Goal: Transaction & Acquisition: Purchase product/service

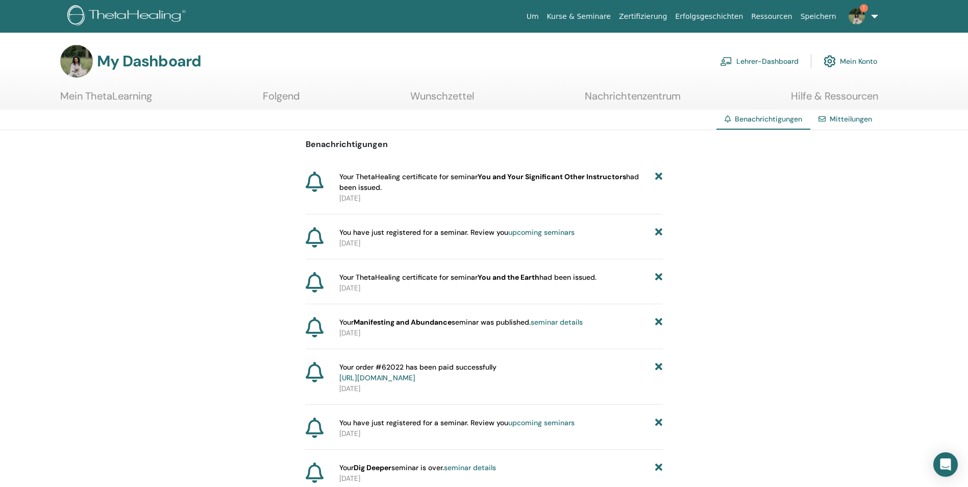
click at [752, 64] on link "Lehrer-Dashboard" at bounding box center [759, 61] width 79 height 22
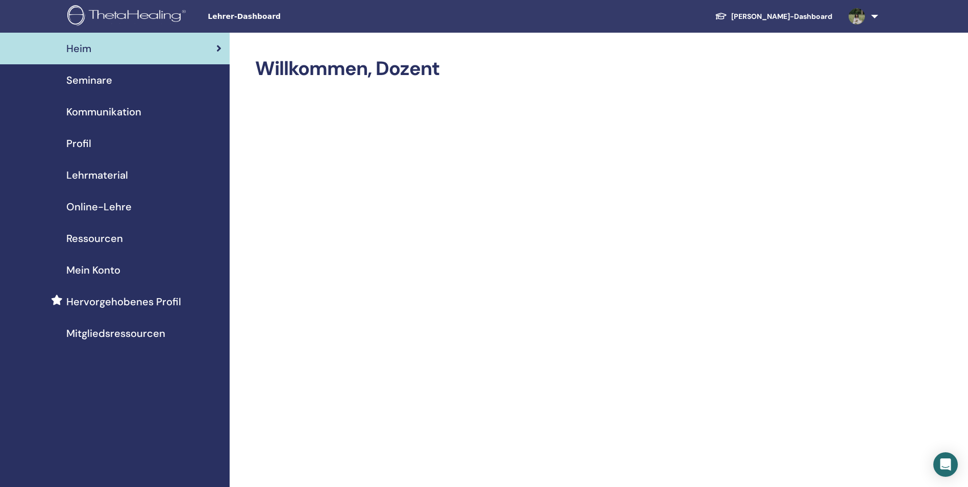
click at [810, 17] on link "Schüler-Dashboard" at bounding box center [774, 16] width 134 height 19
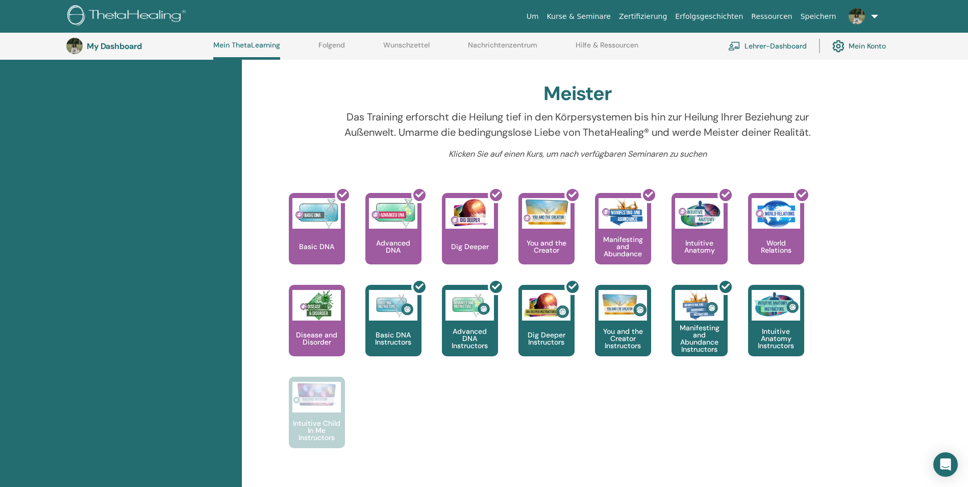
scroll to position [231, 0]
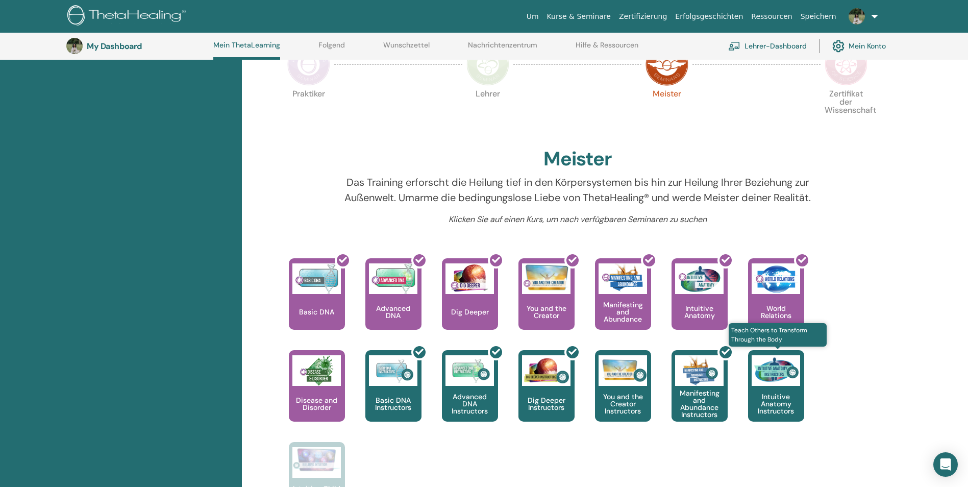
click at [777, 412] on p "Intuitive Anatomy Instructors" at bounding box center [776, 403] width 56 height 21
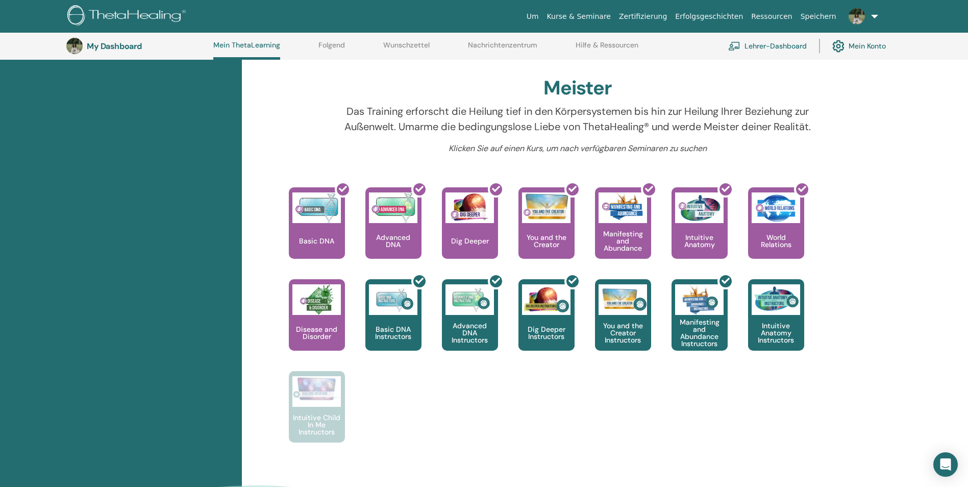
scroll to position [333, 0]
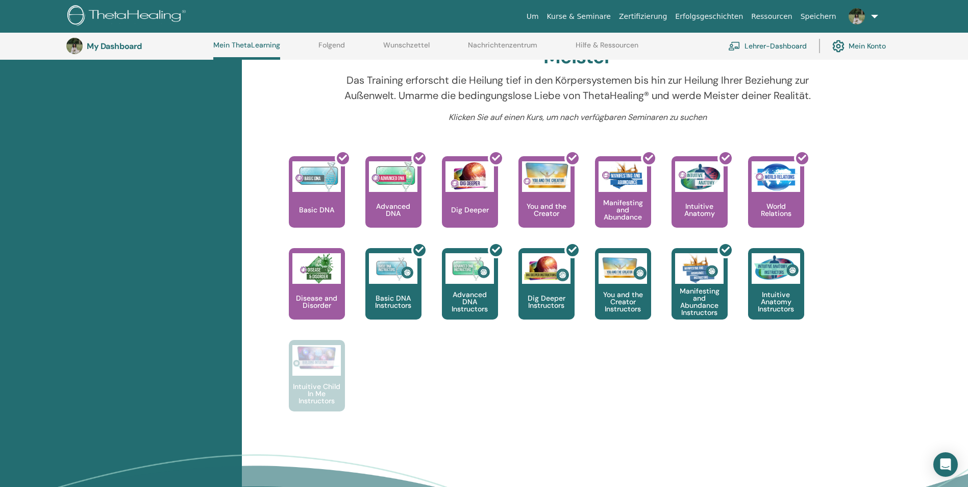
click at [764, 42] on link "Lehrer-Dashboard" at bounding box center [767, 46] width 79 height 22
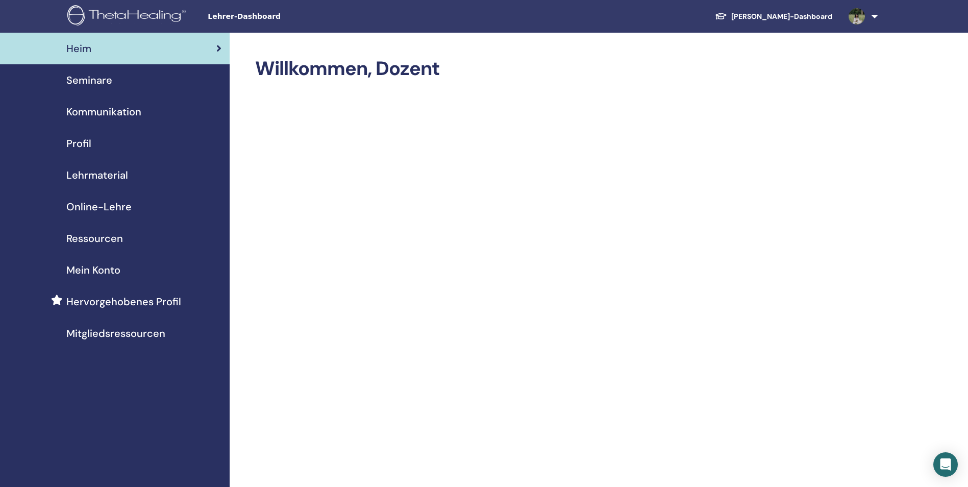
click at [119, 210] on span "Online-Lehre" at bounding box center [98, 206] width 65 height 15
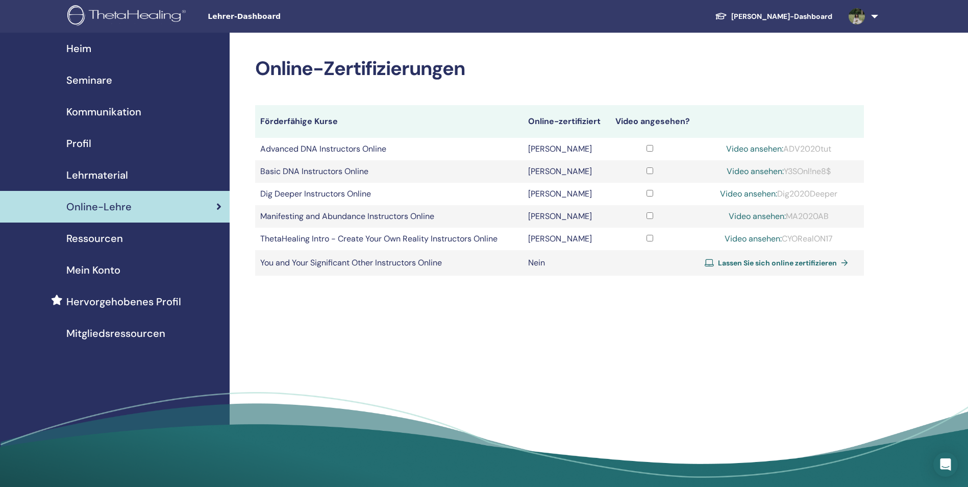
click at [777, 261] on span "Lassen Sie sich online zertifizieren" at bounding box center [777, 262] width 119 height 9
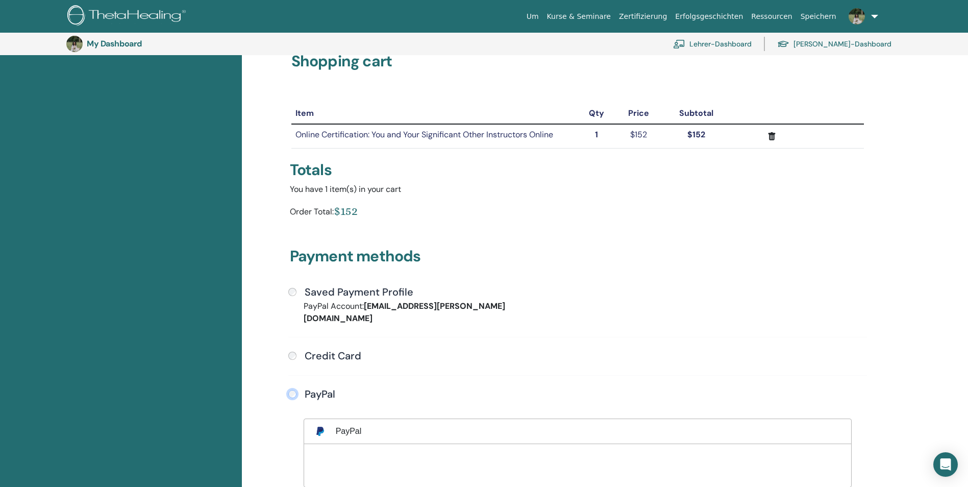
scroll to position [73, 0]
click at [287, 295] on div "Saved Payment Profile PayPal Account: bianca.jerad@web.de Credit Card" at bounding box center [577, 400] width 591 height 227
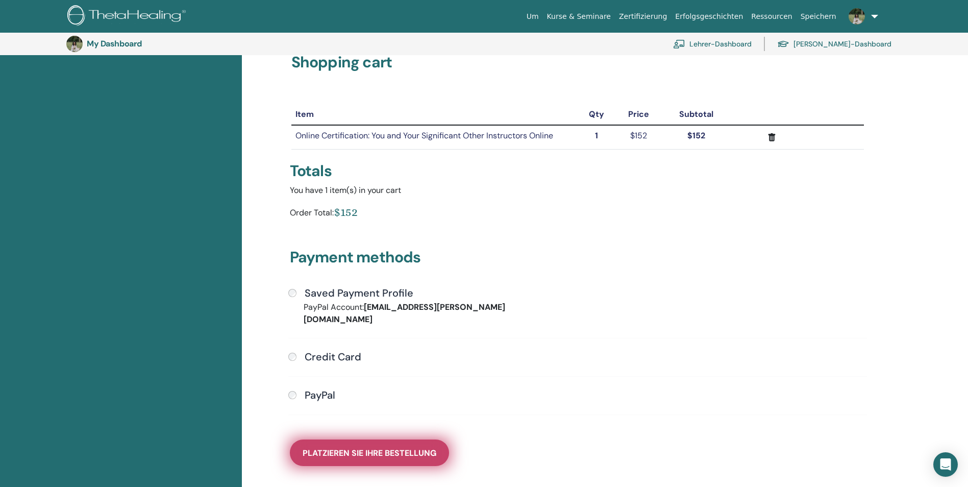
click at [358, 448] on span "Platzieren Sie Ihre Bestellung" at bounding box center [370, 453] width 134 height 11
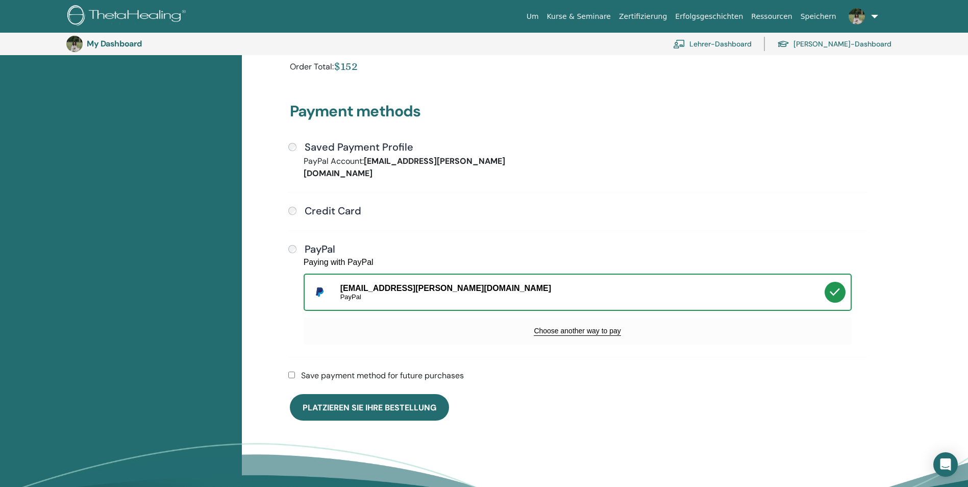
scroll to position [227, 0]
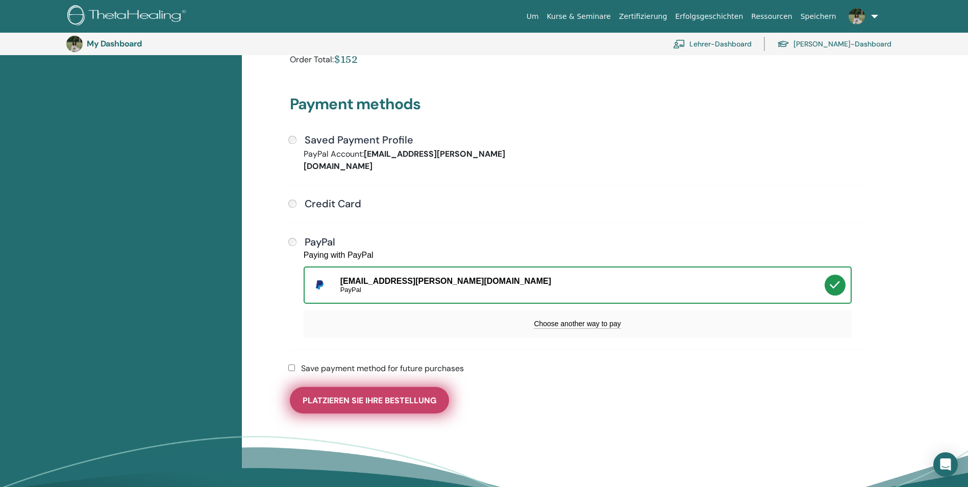
click at [378, 395] on button "Platzieren Sie Ihre Bestellung" at bounding box center [369, 400] width 159 height 27
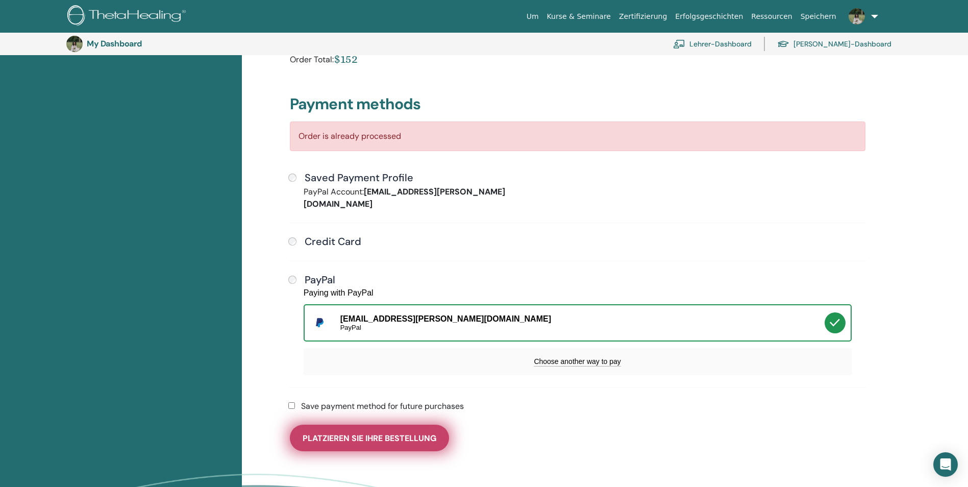
click at [397, 433] on span "Platzieren Sie Ihre Bestellung" at bounding box center [370, 438] width 134 height 11
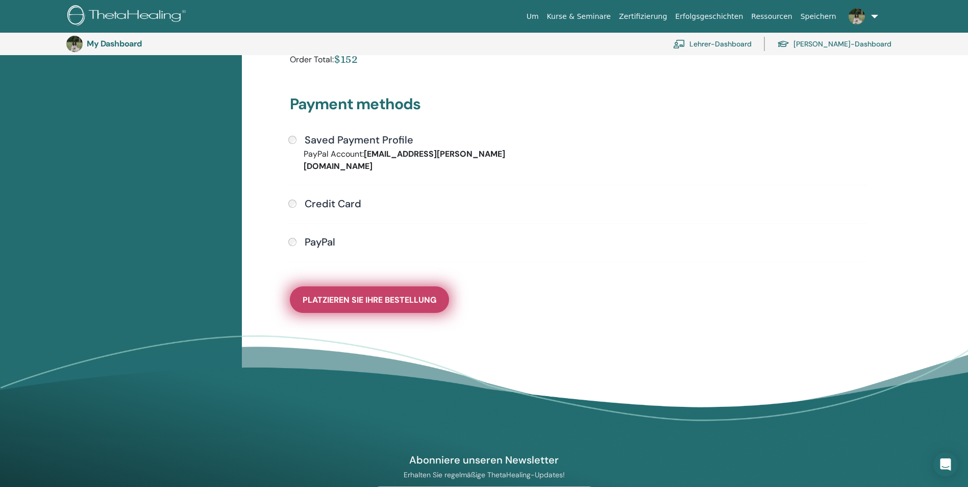
click at [388, 295] on span "Platzieren Sie Ihre Bestellung" at bounding box center [370, 300] width 134 height 11
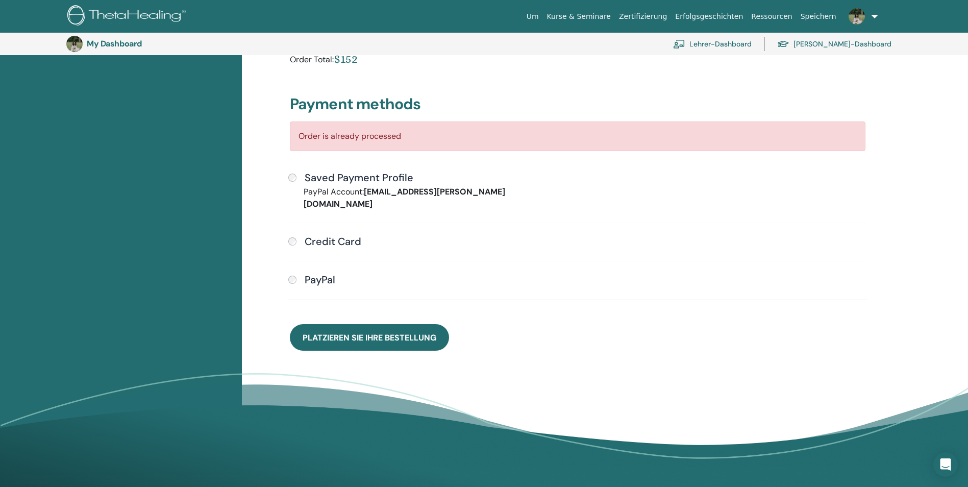
click at [752, 44] on link "Lehrer-Dashboard" at bounding box center [712, 44] width 79 height 22
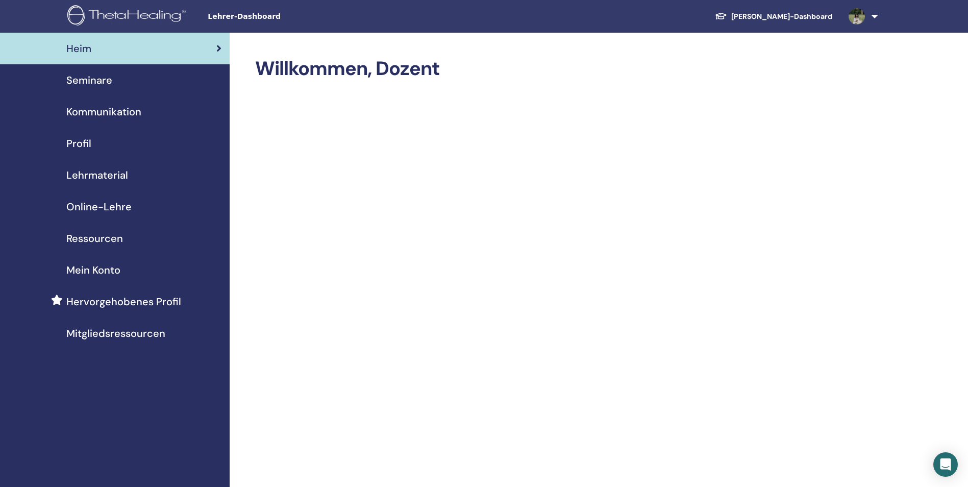
click at [108, 206] on span "Online-Lehre" at bounding box center [98, 206] width 65 height 15
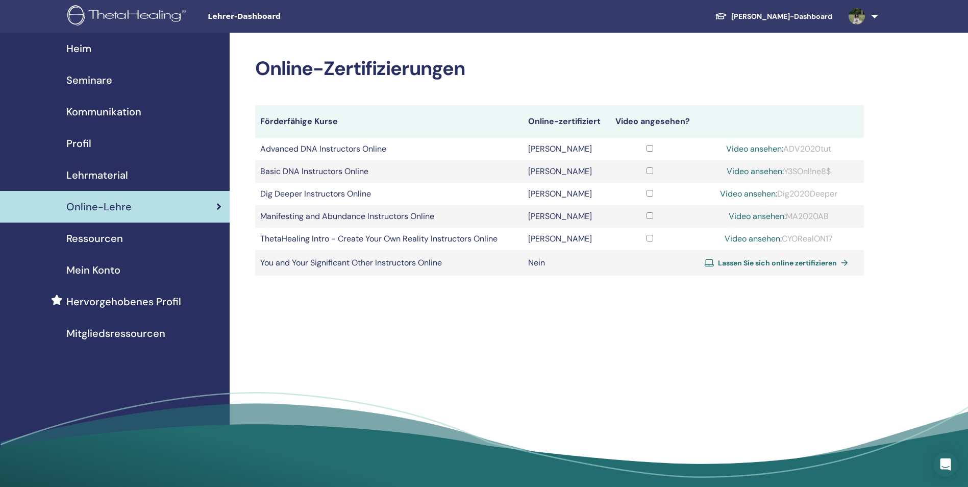
click at [774, 259] on span "Lassen Sie sich online zertifizieren" at bounding box center [777, 262] width 119 height 9
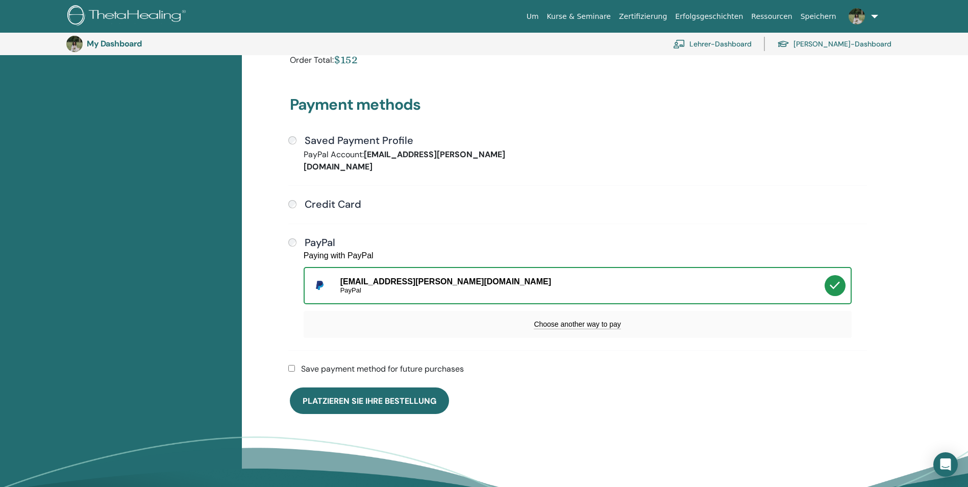
scroll to position [227, 0]
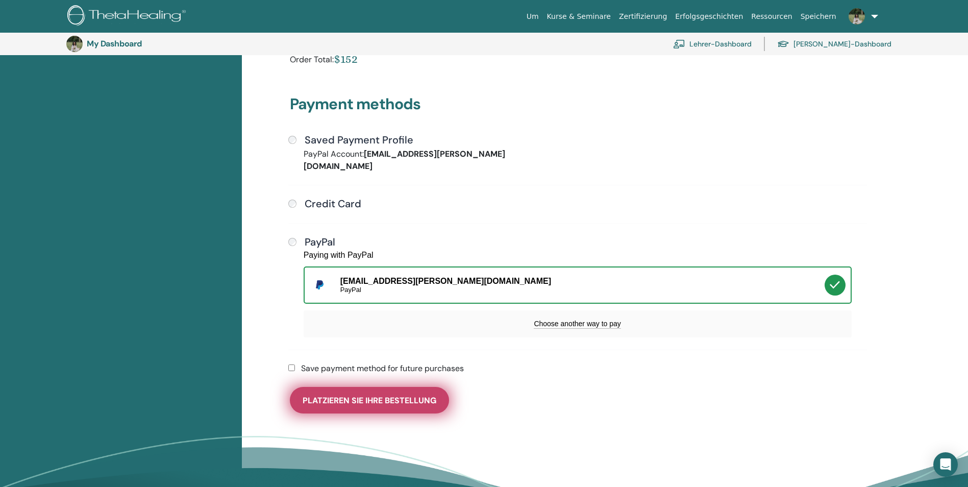
click at [405, 395] on span "Platzieren Sie Ihre Bestellung" at bounding box center [370, 400] width 134 height 11
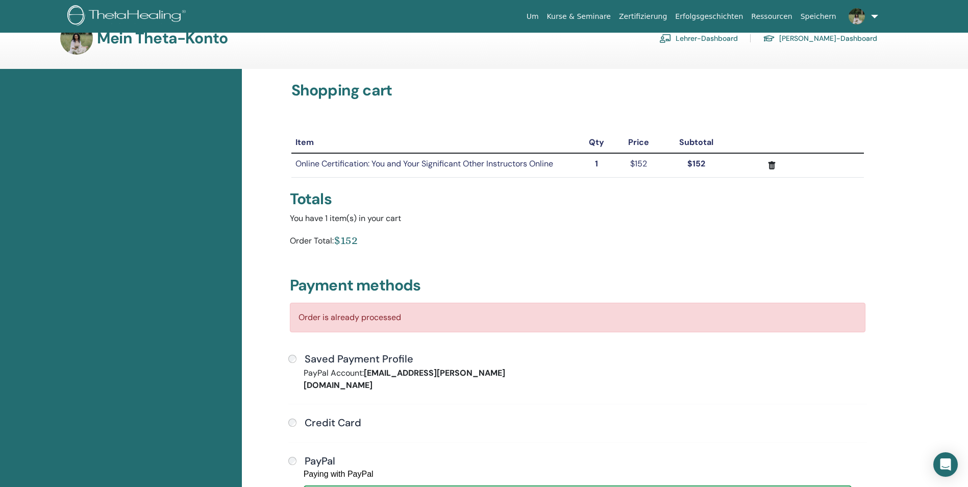
scroll to position [0, 0]
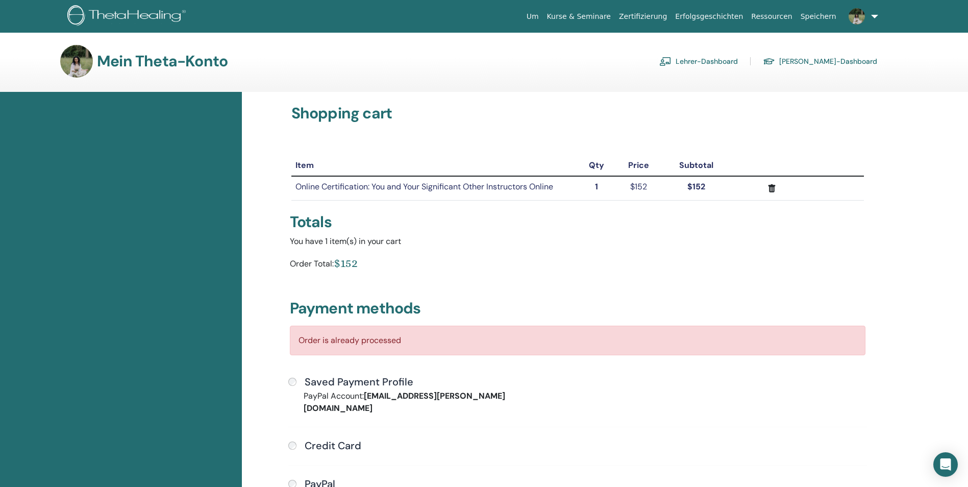
click at [738, 61] on link "Lehrer-Dashboard" at bounding box center [698, 61] width 79 height 16
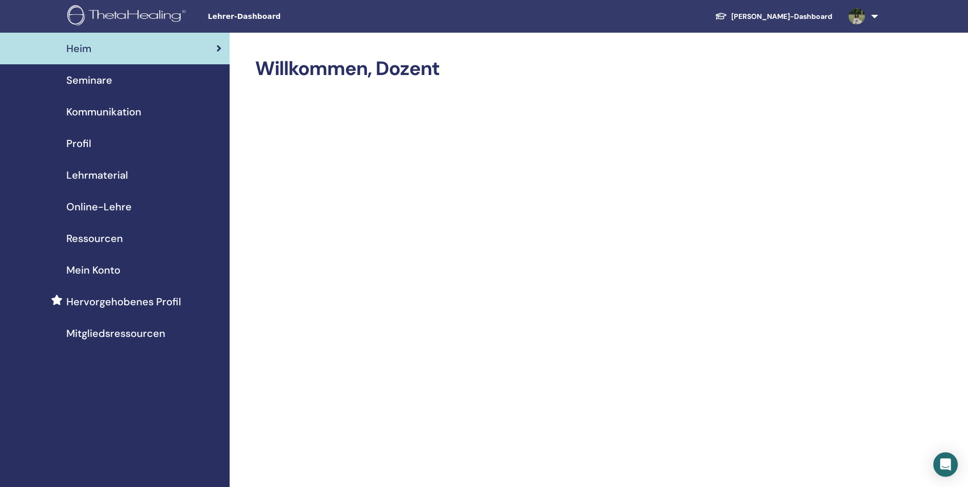
click at [121, 206] on span "Online-Lehre" at bounding box center [98, 206] width 65 height 15
